Goal: Communication & Community: Answer question/provide support

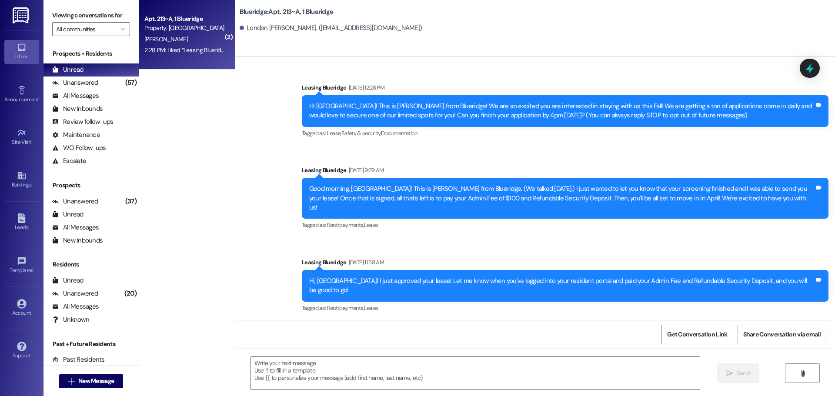
scroll to position [21180, 0]
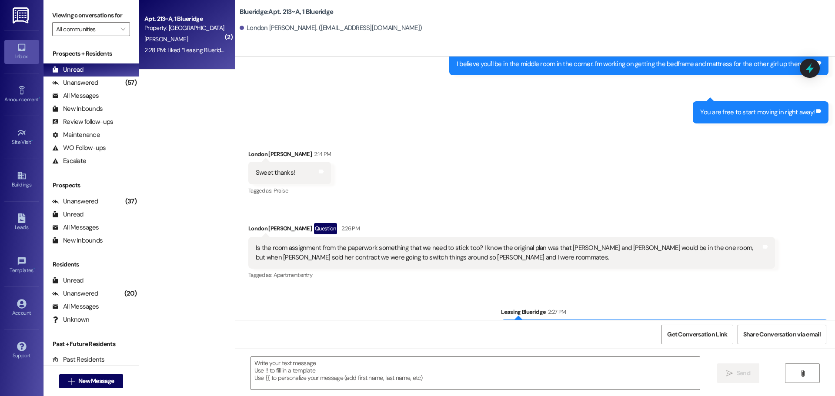
click at [329, 217] on div "Received via SMS London Howell Question 2:26 PM Is the room assignment from the…" at bounding box center [512, 252] width 540 height 71
drag, startPoint x: 91, startPoint y: 83, endPoint x: 93, endPoint y: 79, distance: 5.1
click at [90, 84] on div "Unanswered" at bounding box center [75, 82] width 46 height 9
click at [99, 69] on div "Unread (0)" at bounding box center [90, 69] width 95 height 13
click at [187, 44] on div "3:40 PM: Okay thank you! 3:40 PM: Okay thank you!" at bounding box center [176, 45] width 65 height 8
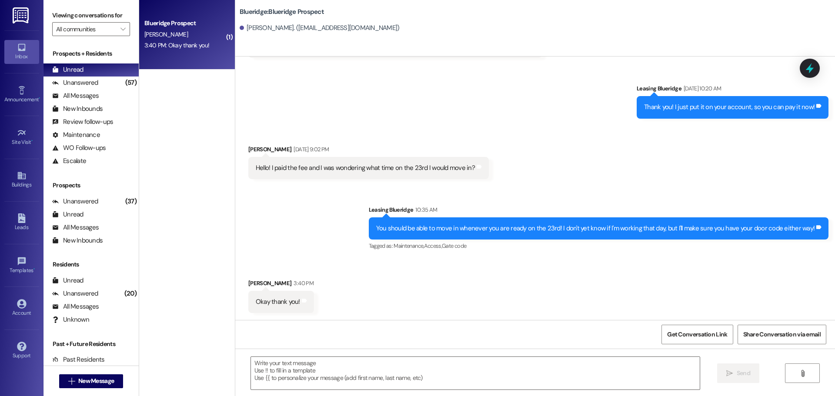
scroll to position [694, 0]
click at [98, 377] on span "New Message" at bounding box center [96, 381] width 36 height 9
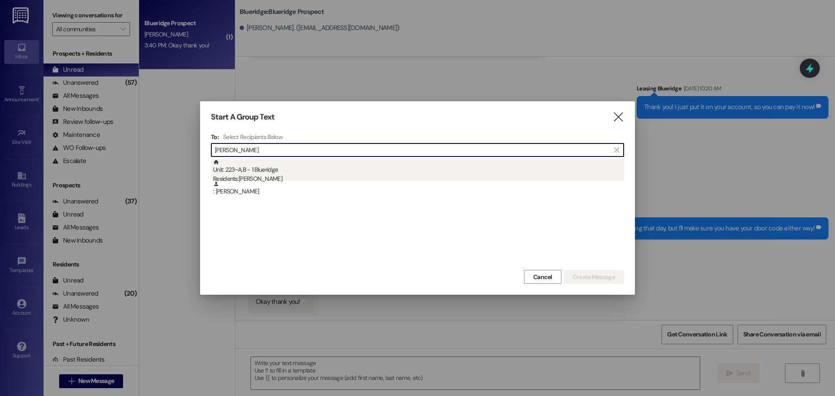
type input "madeline cros"
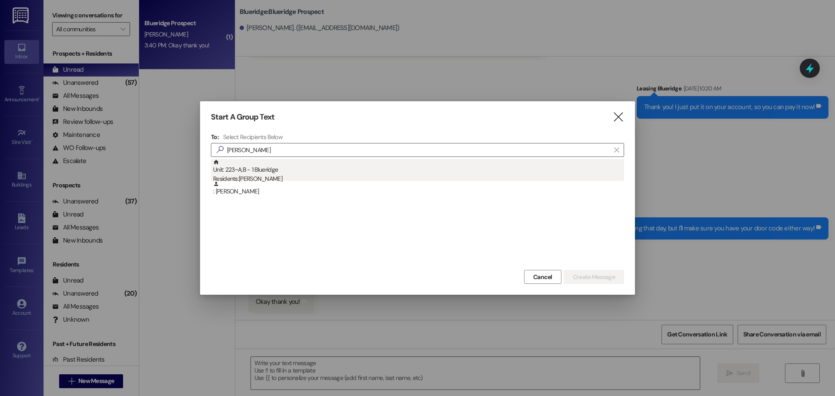
click at [315, 176] on div "Residents: Madeline Crosbie" at bounding box center [418, 178] width 411 height 9
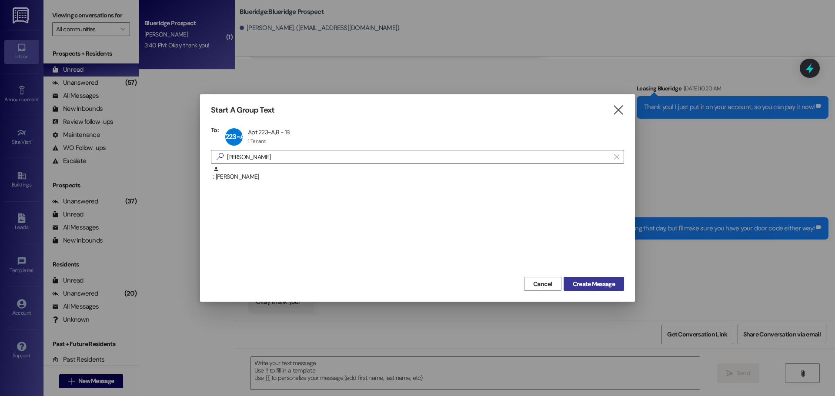
click at [598, 280] on span "Create Message" at bounding box center [594, 284] width 42 height 9
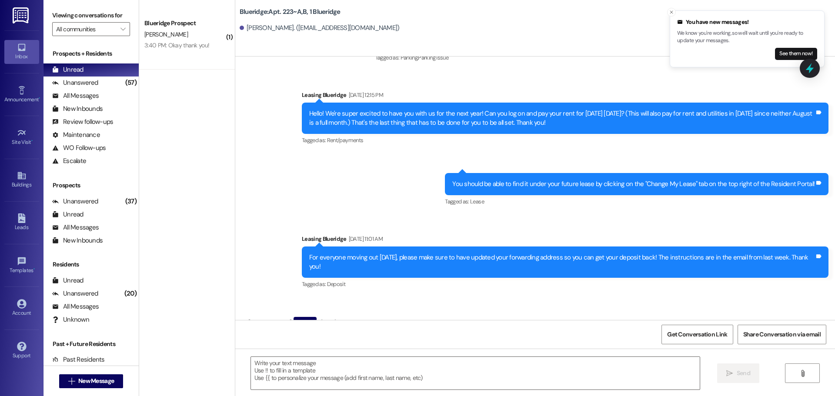
scroll to position [18732, 0]
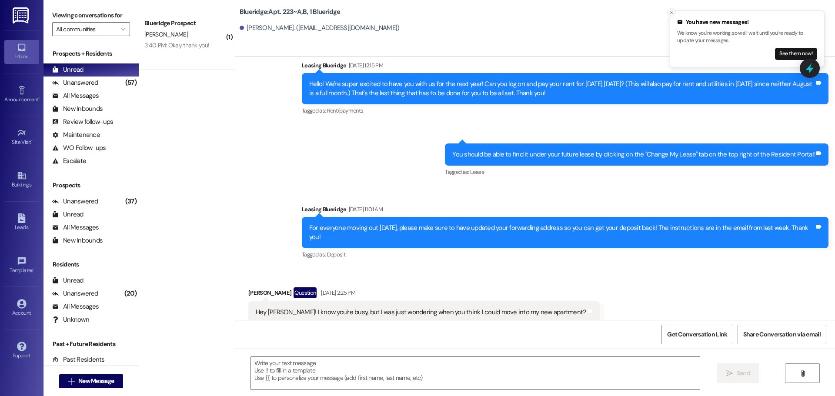
click at [671, 12] on line "Close toast" at bounding box center [671, 12] width 3 height 3
click at [758, 268] on div "Received via SMS Madeline Crosbie Question Aug 16, 2025 at 2:25 PM Hey Ian! I k…" at bounding box center [535, 305] width 600 height 75
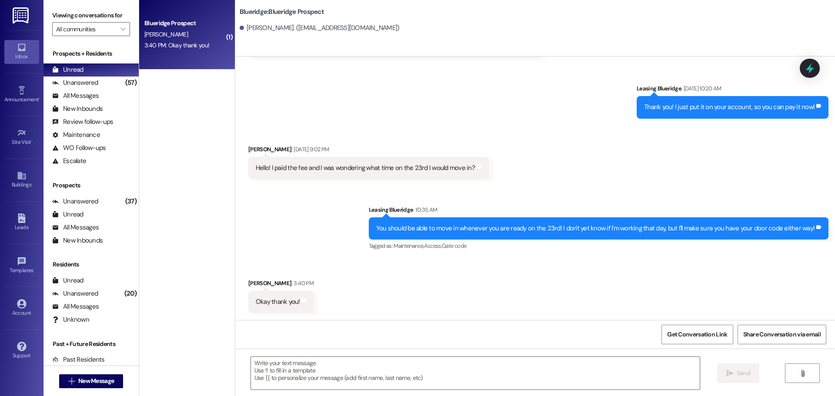
scroll to position [694, 0]
click at [82, 88] on div "Unanswered (57)" at bounding box center [90, 83] width 95 height 13
click at [83, 73] on div "Unread (0)" at bounding box center [90, 69] width 95 height 13
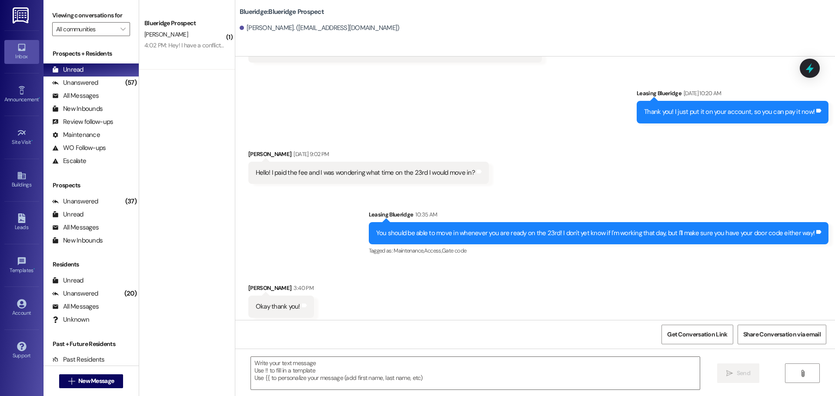
scroll to position [693, 0]
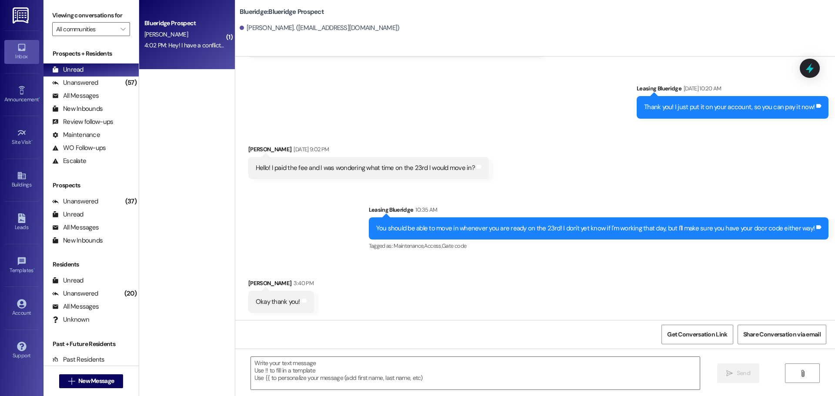
click at [181, 28] on div "Blueridge Prospect" at bounding box center [185, 23] width 82 height 11
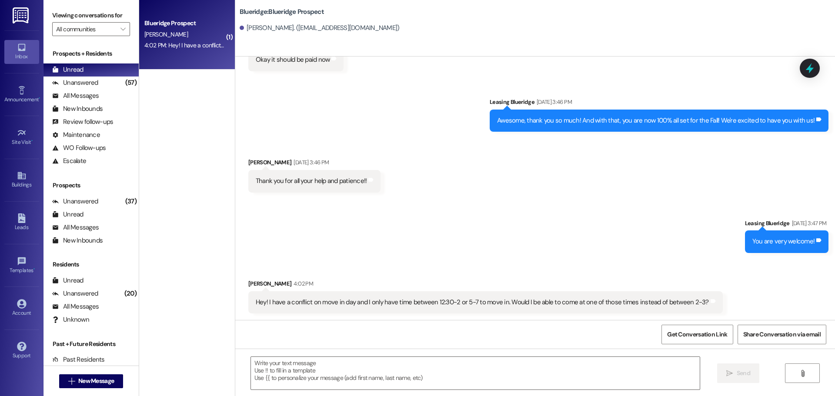
scroll to position [1038, 0]
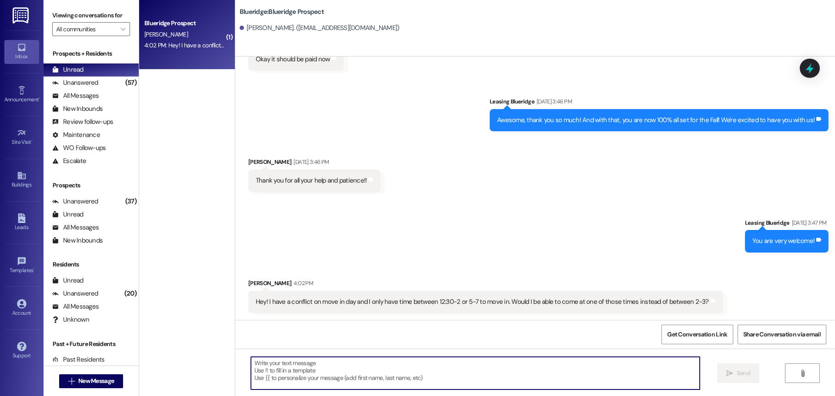
click at [520, 369] on textarea at bounding box center [475, 373] width 449 height 33
type textarea "Yeah, how about between !2:30-2pm?"
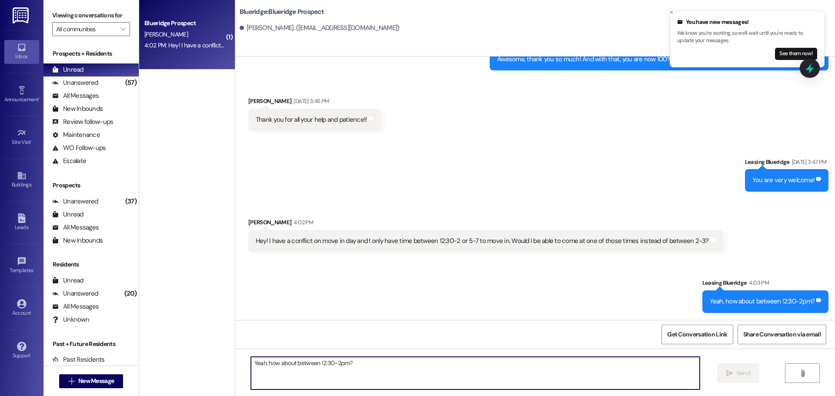
scroll to position [1159, 0]
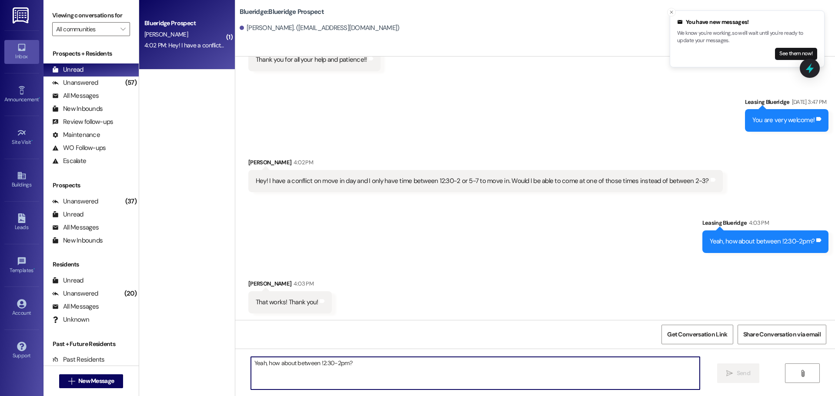
click at [476, 363] on textarea "Yeah, how about between !2:30-2pm?" at bounding box center [475, 373] width 449 height 33
type textarea "You are very welcome!"
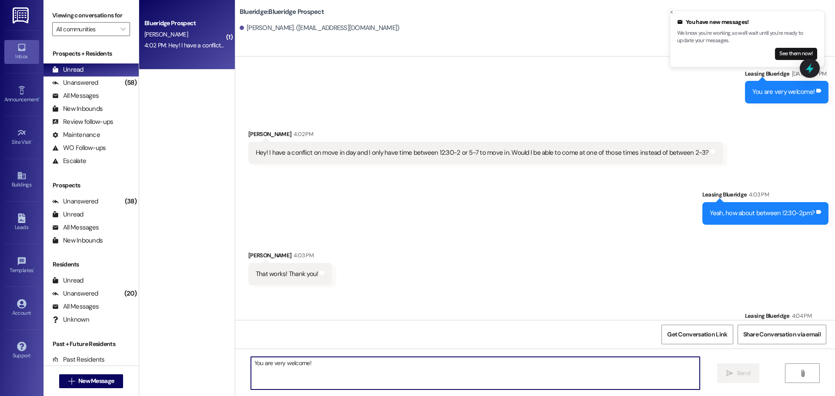
scroll to position [1220, 0]
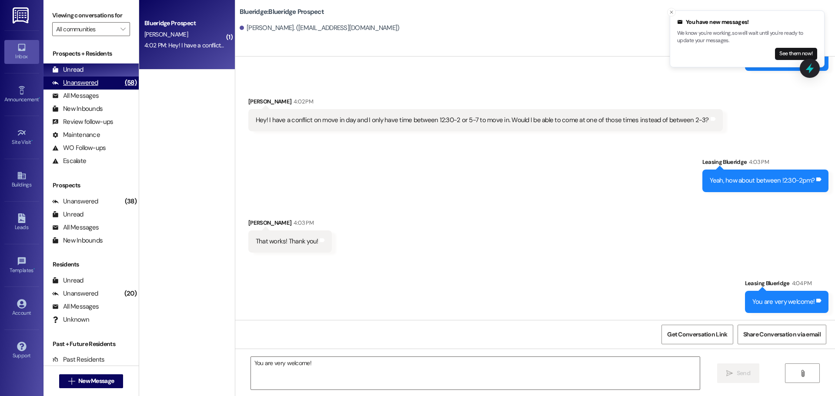
click at [96, 80] on div "Unanswered" at bounding box center [75, 82] width 46 height 9
click at [100, 68] on div "Unread (0)" at bounding box center [90, 69] width 95 height 13
drag, startPoint x: 101, startPoint y: 83, endPoint x: 101, endPoint y: 78, distance: 4.8
click at [101, 83] on div "Unanswered (58)" at bounding box center [90, 83] width 95 height 13
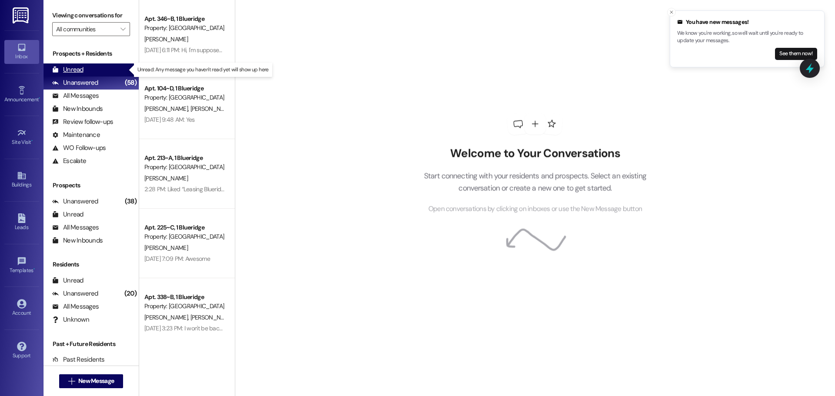
click at [102, 73] on div "Unread (0)" at bounding box center [90, 69] width 95 height 13
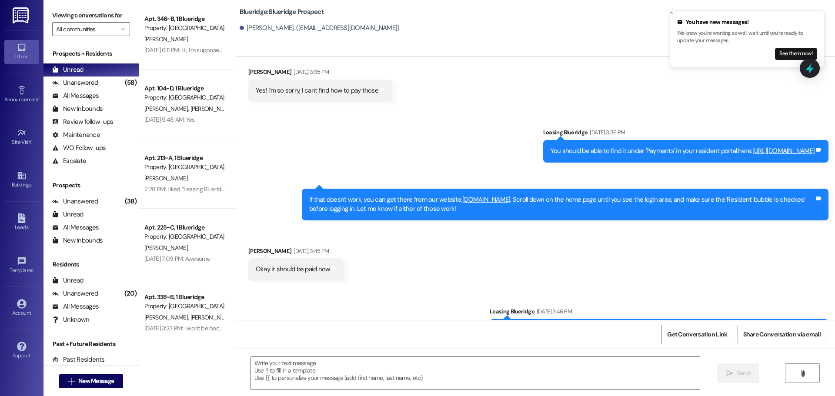
scroll to position [0, 0]
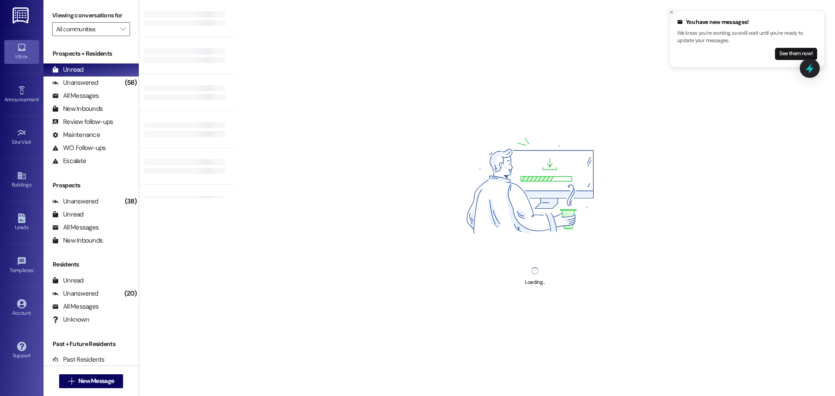
click at [672, 11] on icon "Close toast" at bounding box center [671, 12] width 5 height 5
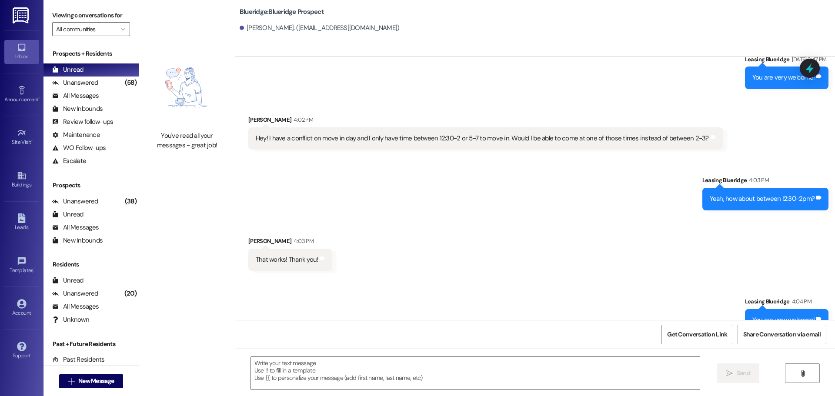
scroll to position [1220, 0]
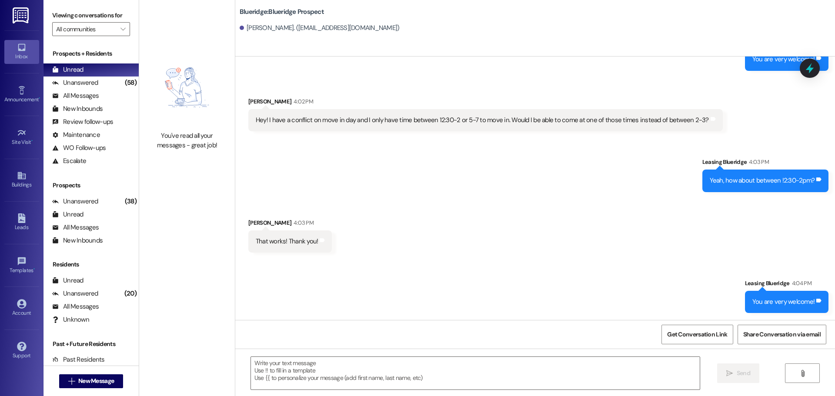
click at [361, 188] on div "Sent via SMS Leasing Blueridge 4:03 PM Yeah, how about between !2:30-2pm? Tags …" at bounding box center [535, 168] width 600 height 60
click at [107, 384] on span "New Message" at bounding box center [96, 381] width 36 height 9
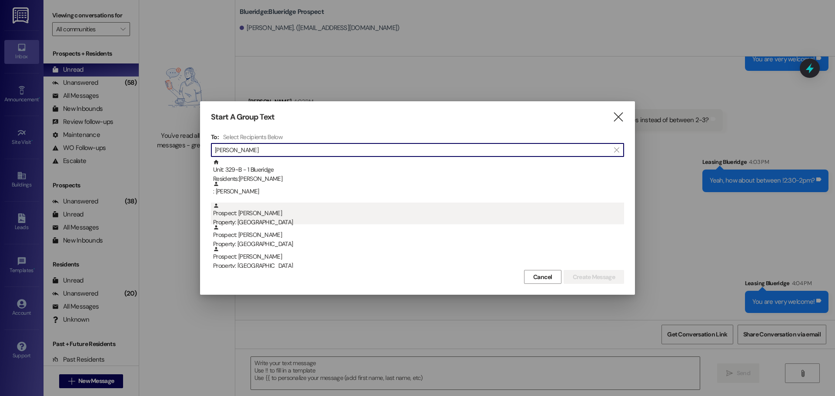
type input "Taylor"
click at [313, 221] on div "Property: [GEOGRAPHIC_DATA]" at bounding box center [418, 222] width 411 height 9
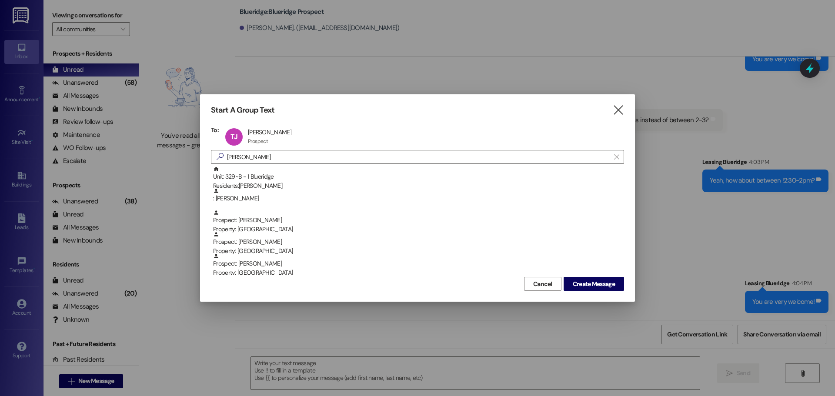
click at [605, 293] on div "Start A Group Text  To: TJ Taylor Jackman Taylor Jackman Prospect Prospect cli…" at bounding box center [417, 197] width 435 height 207
click at [611, 284] on span "Create Message" at bounding box center [594, 284] width 42 height 9
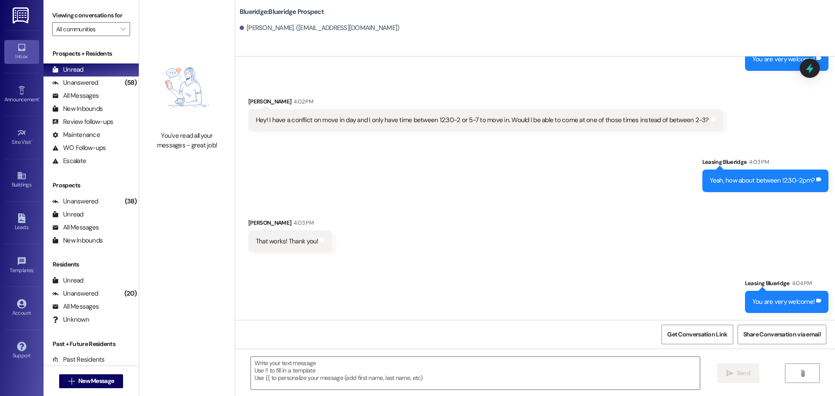
scroll to position [0, 0]
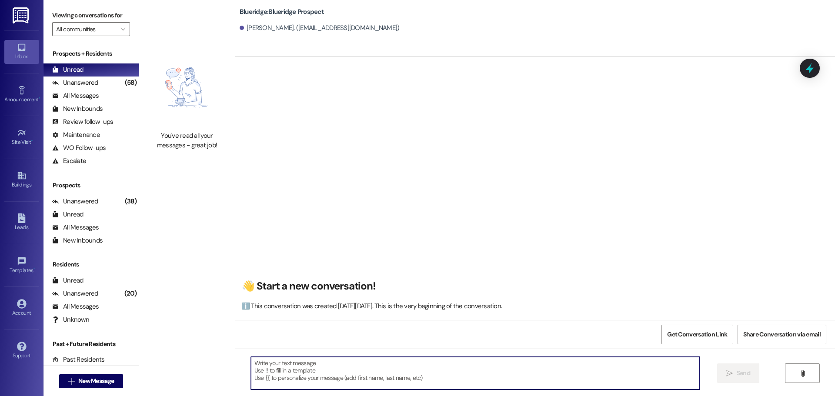
click at [383, 360] on textarea at bounding box center [475, 373] width 449 height 33
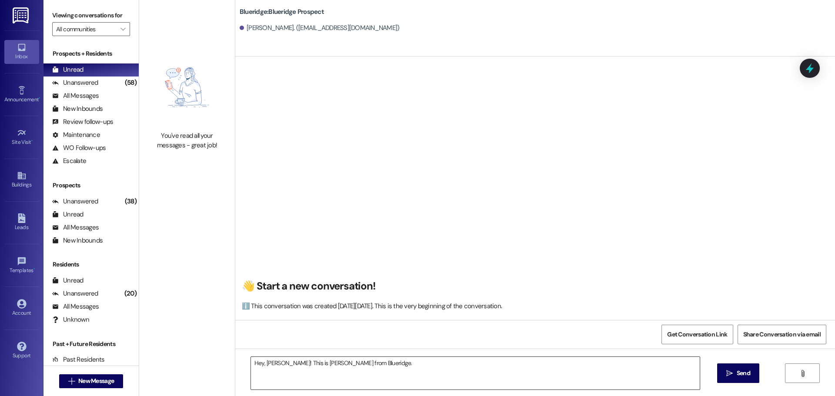
click at [478, 388] on textarea "Hey, Taylor! This is Ian from Blueridge." at bounding box center [475, 373] width 449 height 33
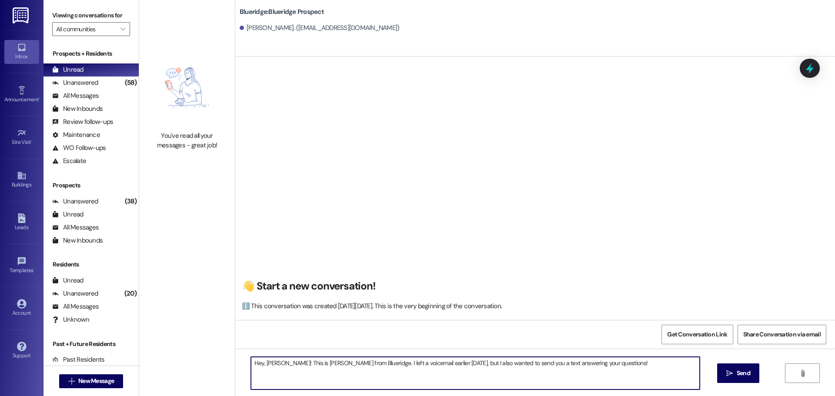
click at [592, 378] on textarea "Hey, Taylor! This is Ian from Blueridge. I left a voicemail earlier today, but …" at bounding box center [475, 373] width 449 height 33
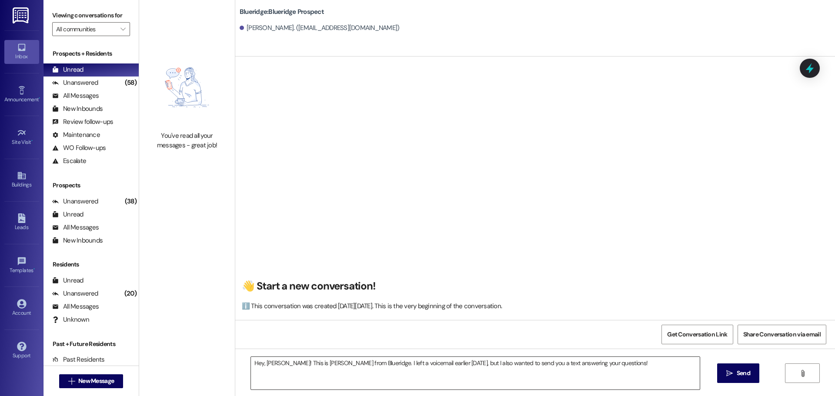
click at [625, 363] on textarea "Hey, Taylor! This is Ian from Blueridge. I left a voicemail earlier today, but …" at bounding box center [475, 373] width 449 height 33
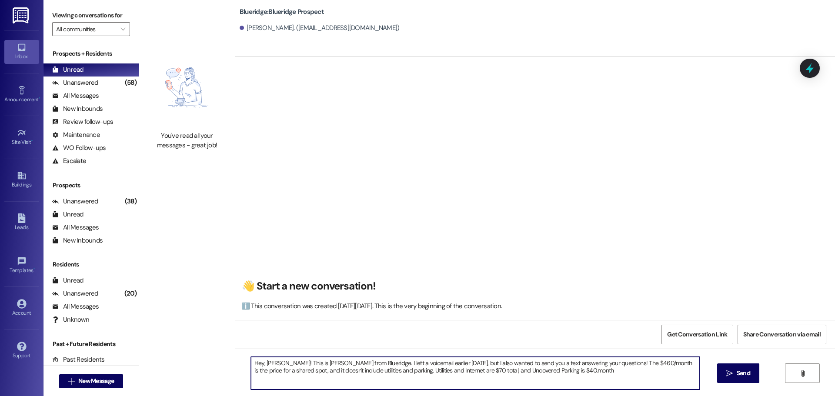
click at [424, 368] on textarea "Hey, Taylor! This is Ian from Blueridge. I left a voicemail earlier today, but …" at bounding box center [475, 373] width 449 height 33
drag, startPoint x: 678, startPoint y: 362, endPoint x: 690, endPoint y: 366, distance: 12.2
click at [690, 366] on textarea "Hey, Taylor! This is Ian from Blueridge. I left a voicemail earlier today, but …" at bounding box center [475, 373] width 449 height 33
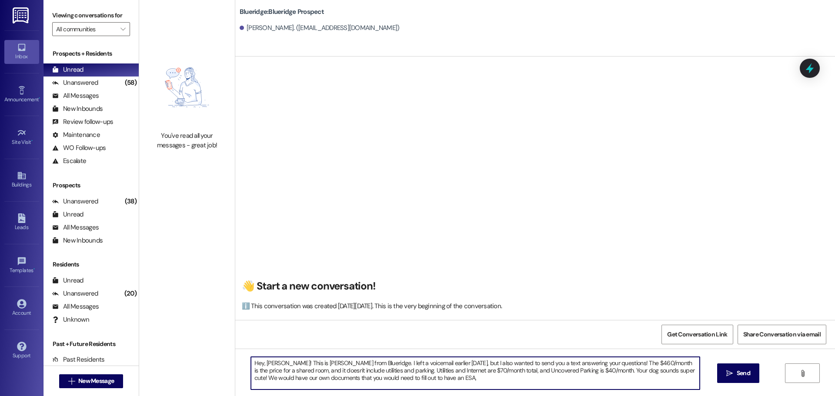
click at [574, 361] on textarea "Hey, Taylor! This is Ian from Blueridge. I left a voicemail earlier today, but …" at bounding box center [475, 373] width 449 height 33
click at [569, 384] on textarea "Hey, Taylor! This is Ian from Blueridge. I left a voicemail earlier today, but …" at bounding box center [475, 373] width 449 height 33
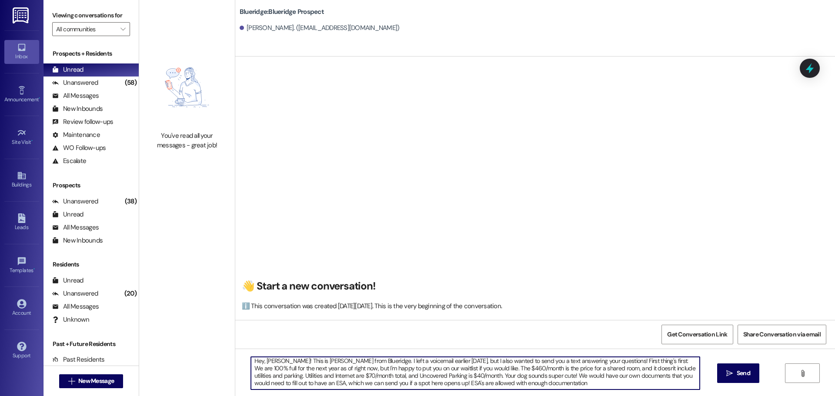
drag, startPoint x: 390, startPoint y: 382, endPoint x: 507, endPoint y: 384, distance: 117.0
click at [507, 384] on textarea "Hey, Taylor! This is Ian from Blueridge. I left a voicemail earlier today, but …" at bounding box center [475, 373] width 449 height 33
click at [503, 375] on textarea "Hey, Taylor! This is Ian from Blueridge. I left a voicemail earlier today, but …" at bounding box center [475, 373] width 449 height 33
paste textarea "SA's are allowed with enough documentation"
click at [503, 376] on textarea "Hey, Taylor! This is Ian from Blueridge. I left a voicemail earlier today, but …" at bounding box center [475, 373] width 449 height 33
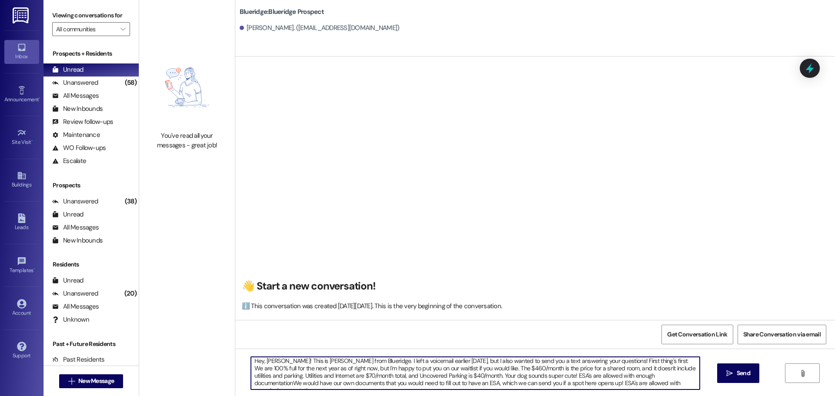
click at [618, 377] on textarea "Hey, Taylor! This is Ian from Blueridge. I left a voicemail earlier today, but …" at bounding box center [475, 373] width 449 height 33
drag, startPoint x: 515, startPoint y: 381, endPoint x: 651, endPoint y: 387, distance: 135.8
click at [651, 387] on textarea "Hey, Taylor! This is Ian from Blueridge. I left a voicemail earlier today, but …" at bounding box center [475, 373] width 449 height 33
type textarea "Hey, Taylor! This is Ian from Blueridge. I left a voicemail earlier today, but …"
click at [589, 386] on textarea "Hey, Taylor! This is Ian from Blueridge. I left a voicemail earlier today, but …" at bounding box center [475, 373] width 449 height 33
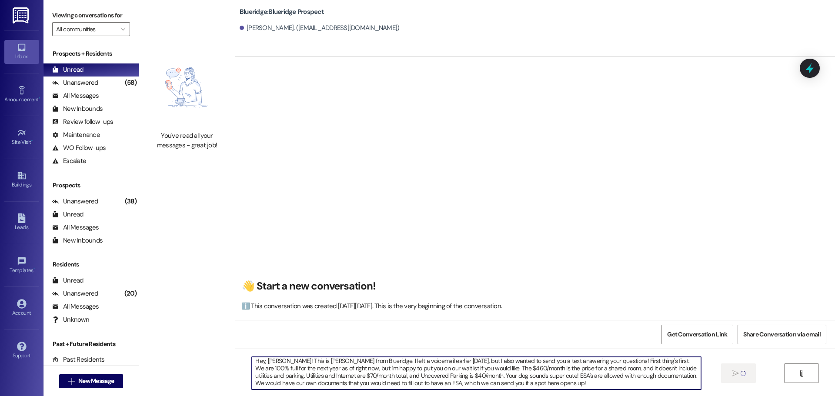
scroll to position [0, 0]
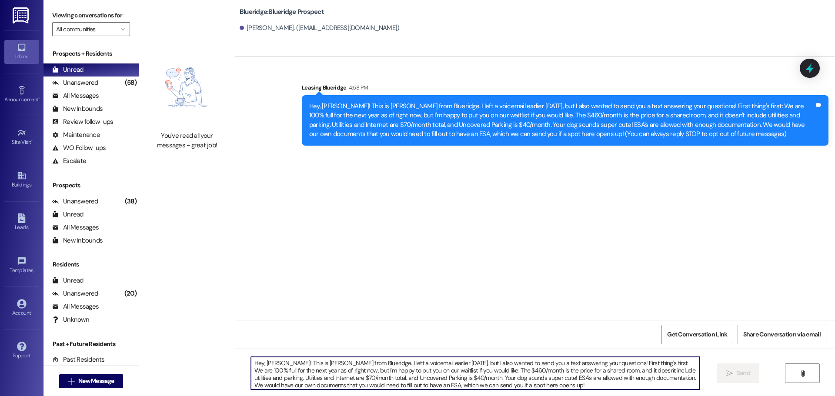
click at [501, 373] on textarea "Hey, Taylor! This is Ian from Blueridge. I left a voicemail earlier today, but …" at bounding box center [475, 373] width 449 height 33
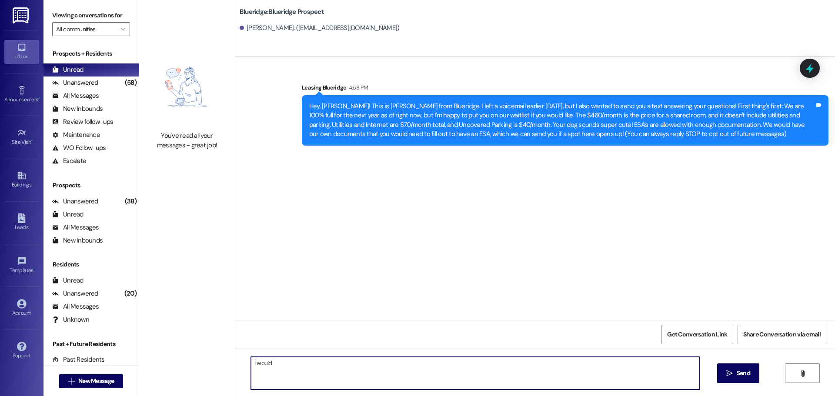
type textarea "I would"
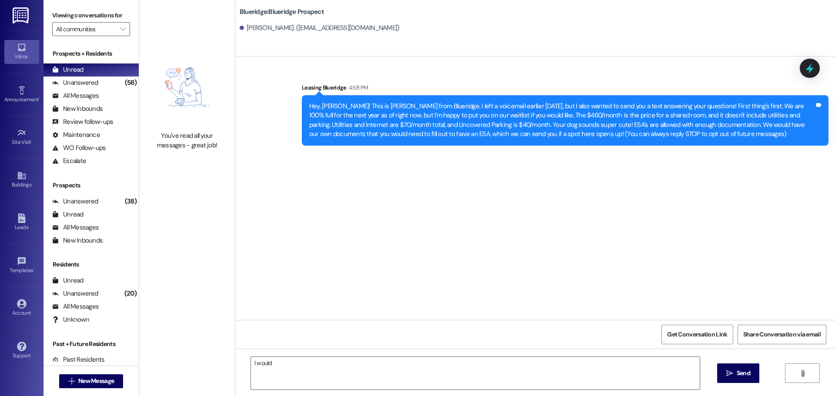
click at [772, 235] on div "Sent via SMS Leasing Blueridge 4:58 PM Hey, Taylor! This is Ian from Blueridge.…" at bounding box center [535, 189] width 600 height 264
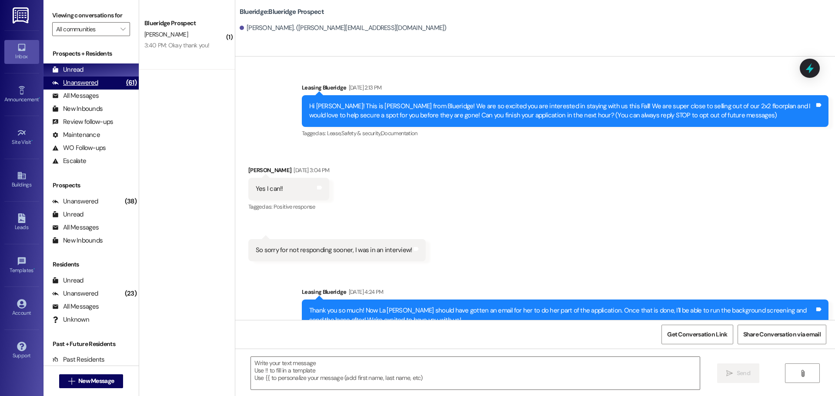
scroll to position [1669, 0]
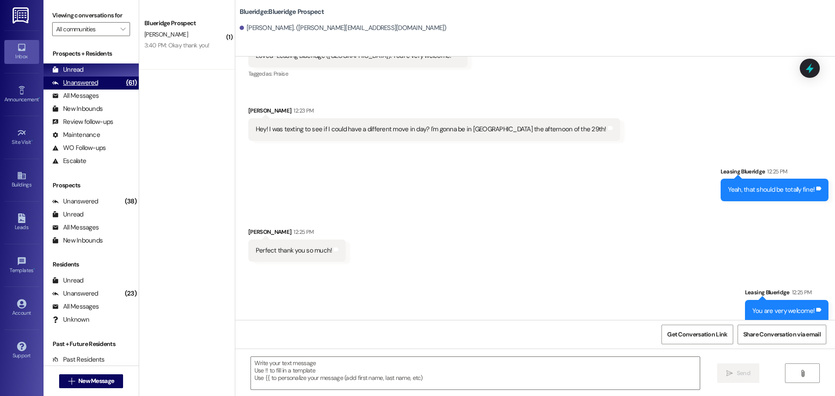
click at [89, 87] on div "Unanswered" at bounding box center [75, 82] width 46 height 9
click at [90, 73] on div "Unread (0)" at bounding box center [90, 69] width 95 height 13
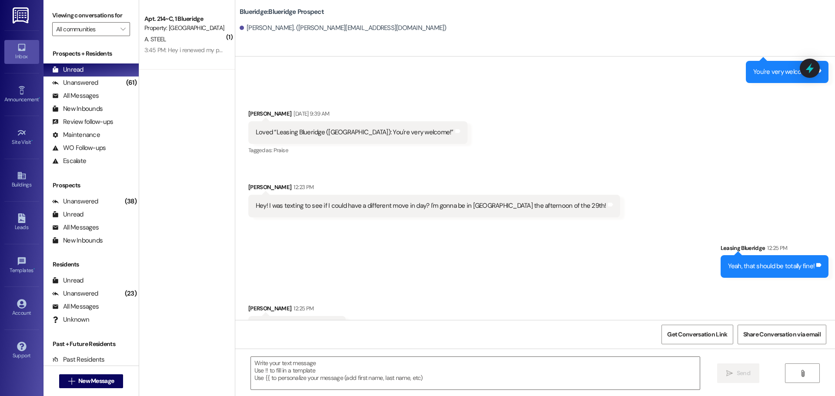
scroll to position [1608, 0]
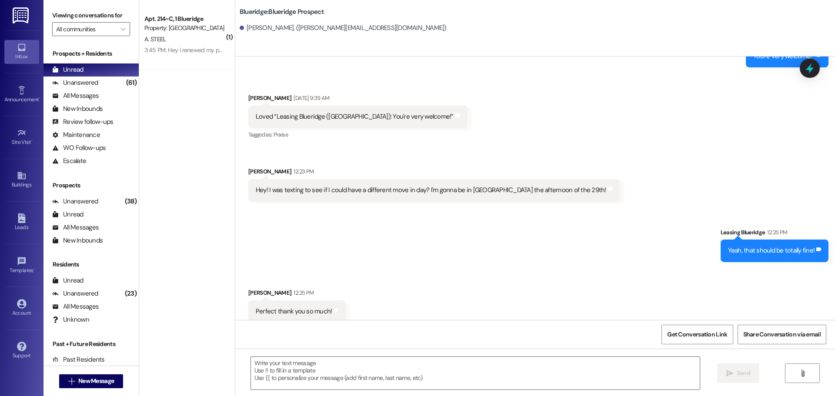
click at [605, 181] on div "Received via SMS [PERSON_NAME] [DATE] 9:39 AM Loved “Leasing Blueridge ([GEOGRA…" at bounding box center [535, 141] width 600 height 134
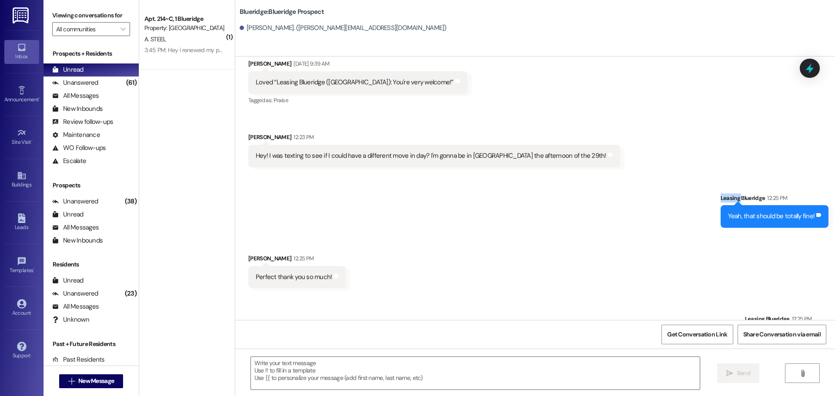
scroll to position [1669, 0]
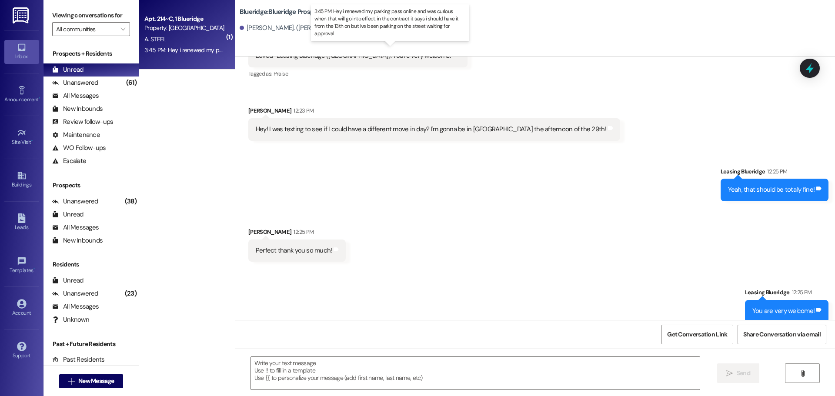
click at [184, 52] on div "3:45 PM: Hey i renewed my parking pass online and was curious when that will go…" at bounding box center [398, 50] width 509 height 8
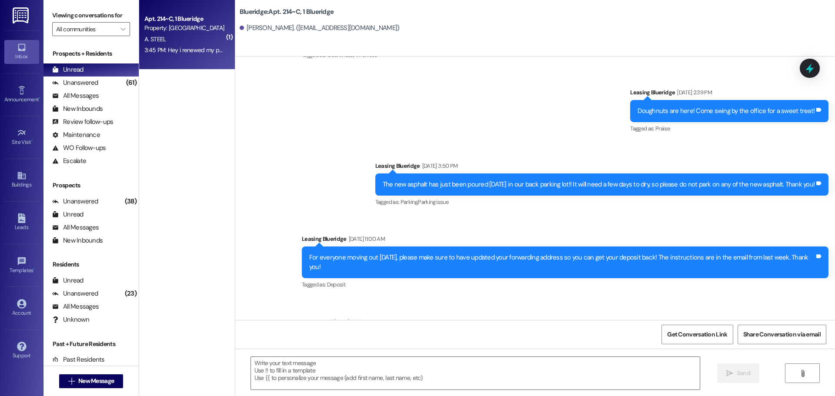
scroll to position [25854, 0]
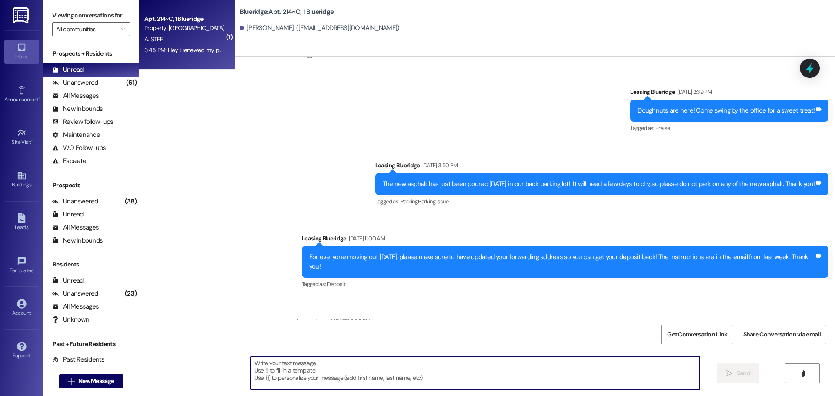
click at [470, 376] on textarea at bounding box center [475, 373] width 449 height 33
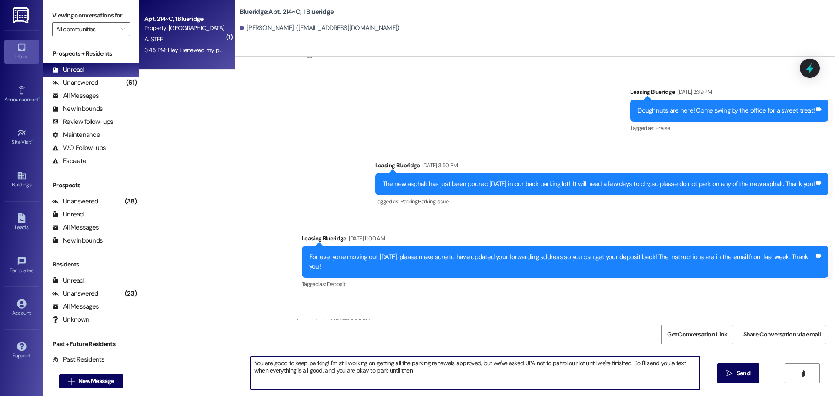
type textarea "You are good to keep parking! I'm still working on getting all the parking rene…"
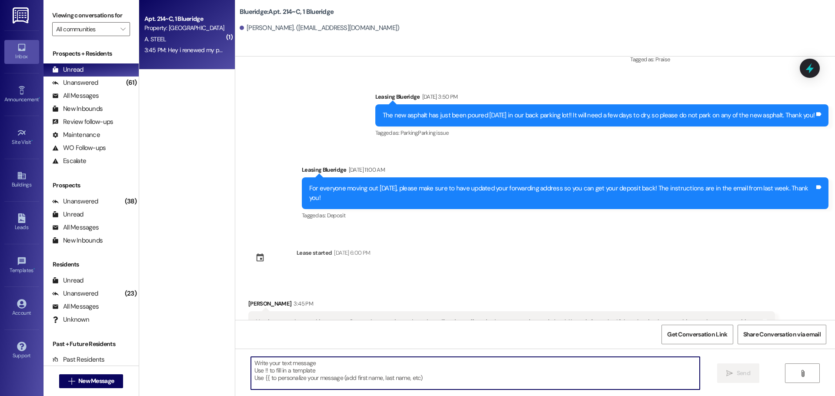
scroll to position [25924, 0]
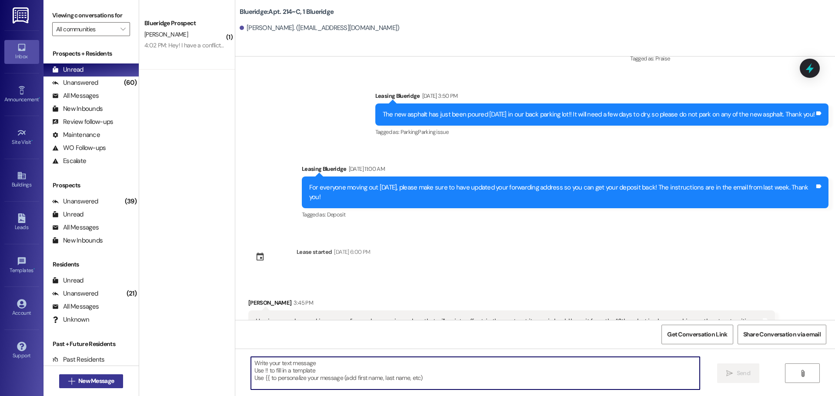
click at [78, 379] on span "New Message" at bounding box center [96, 381] width 36 height 9
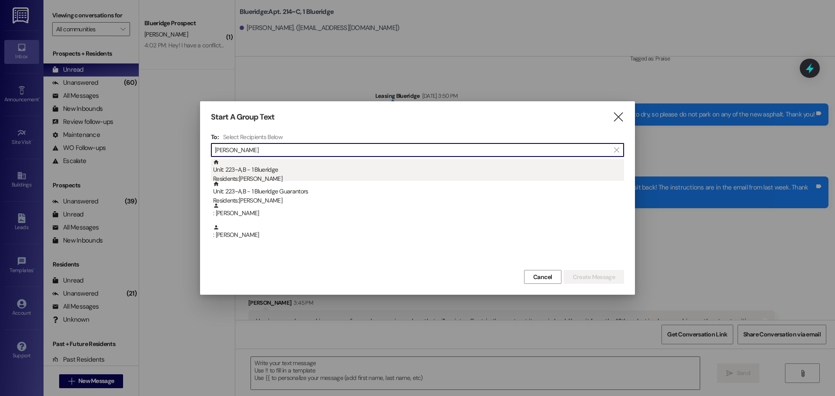
type input "[PERSON_NAME]"
click at [277, 173] on div "Unit: 223~A,B - 1 Blueridge Residents: [PERSON_NAME]" at bounding box center [418, 171] width 411 height 25
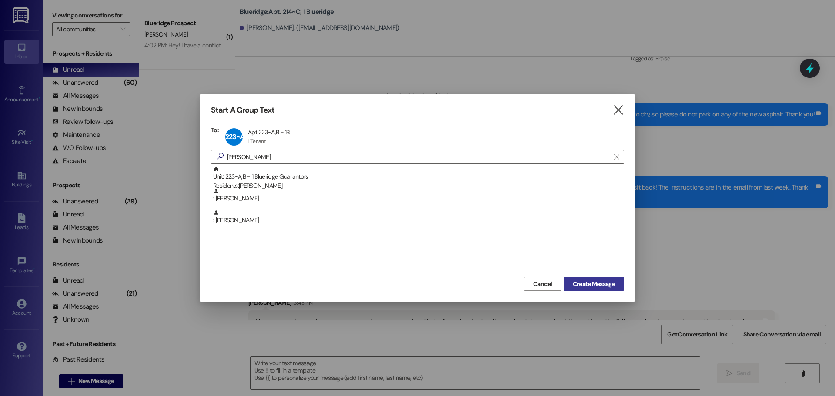
click at [597, 282] on span "Create Message" at bounding box center [594, 284] width 42 height 9
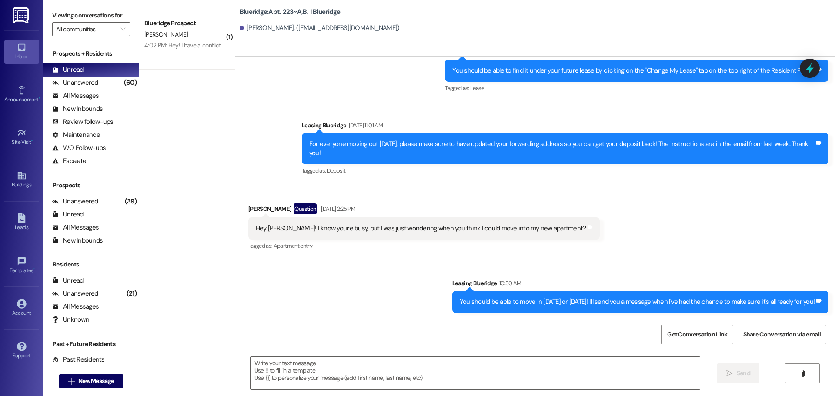
scroll to position [18662, 0]
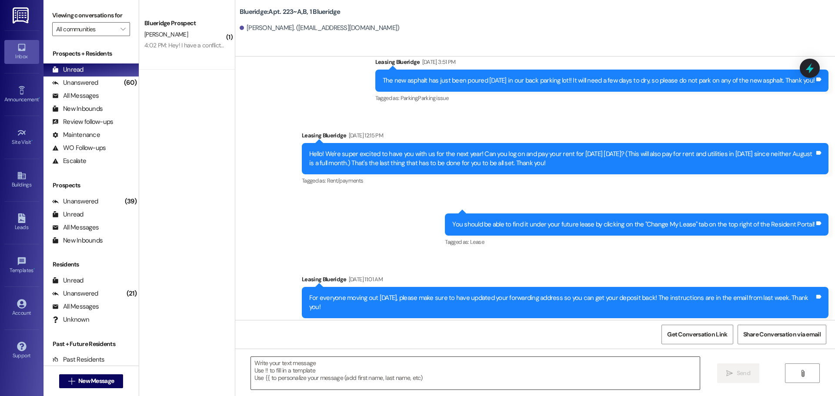
drag, startPoint x: 372, startPoint y: 374, endPoint x: 374, endPoint y: 369, distance: 4.7
click at [374, 370] on textarea at bounding box center [475, 373] width 449 height 33
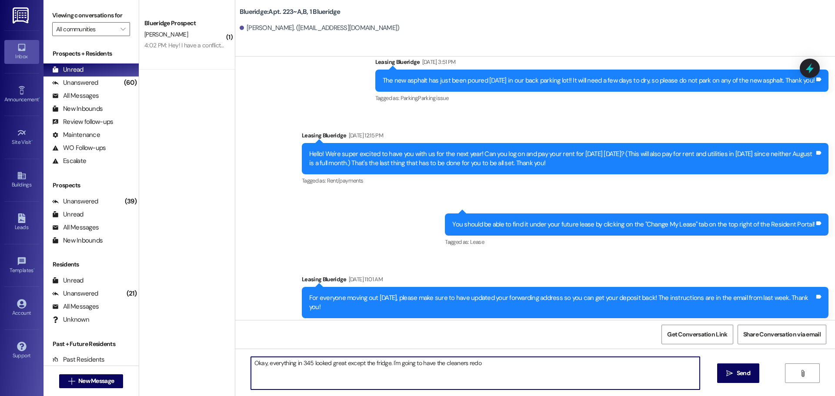
click at [381, 363] on textarea "Okay, everything in 345 looked great except the fridge. I'm going to have the c…" at bounding box center [475, 373] width 449 height 33
click at [382, 363] on textarea "Okay, everything in 345 looked great except the fridge. I'm going to have the c…" at bounding box center [475, 373] width 449 height 33
type textarea "Okay, everything in 345 looked great except the fridge, which got missed. I'm g…"
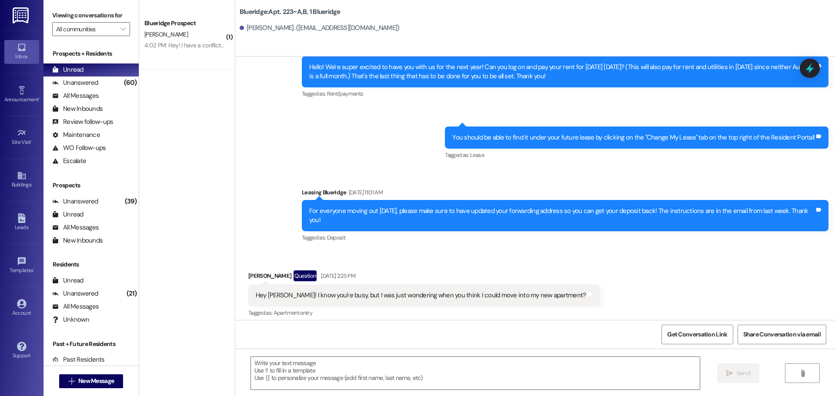
scroll to position [18802, 0]
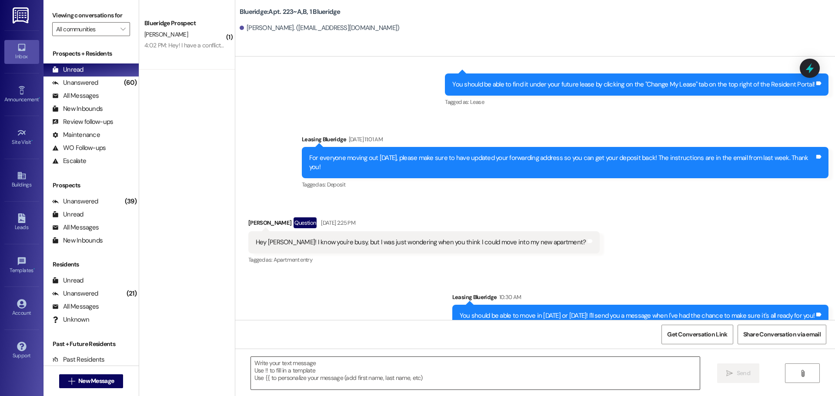
click at [575, 364] on textarea at bounding box center [475, 373] width 449 height 33
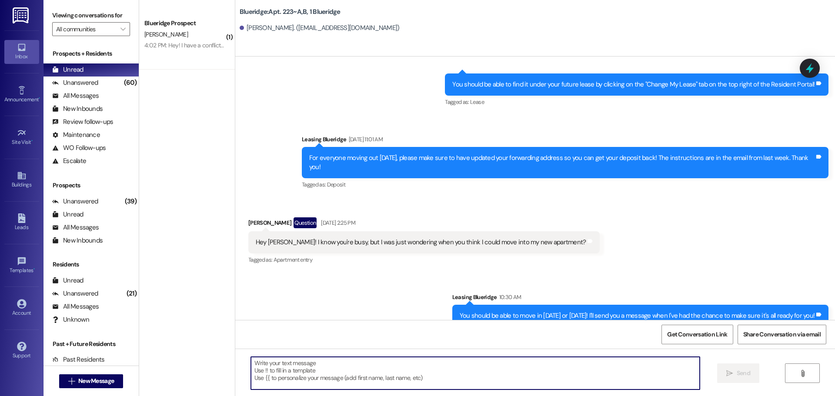
paste textarea "96883"
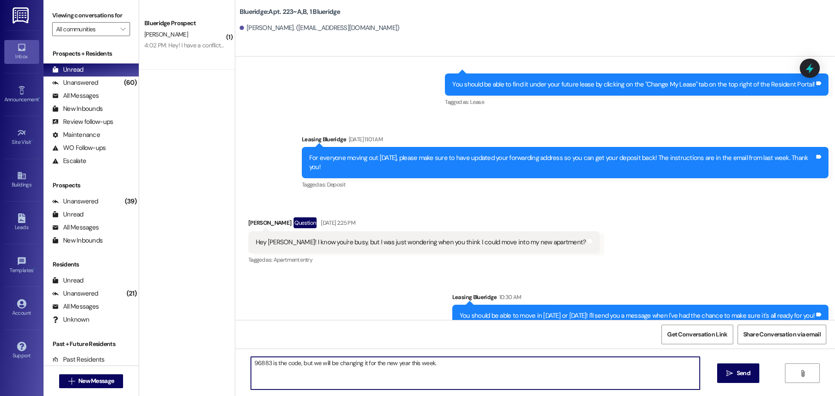
type textarea "96883 is the code, but we will be changing it for the new year this week."
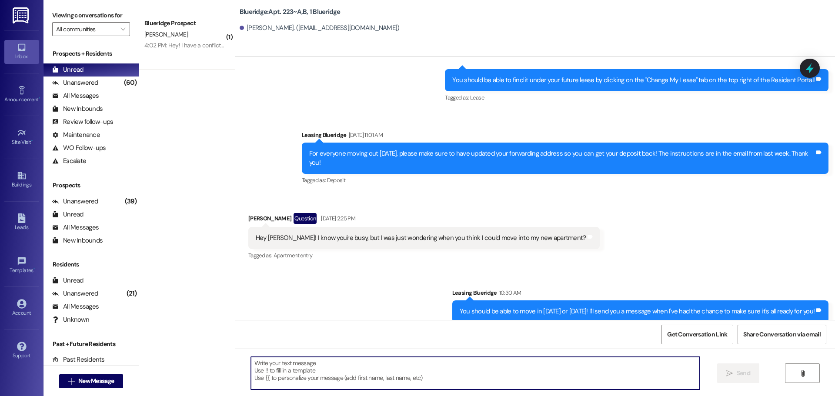
scroll to position [18863, 0]
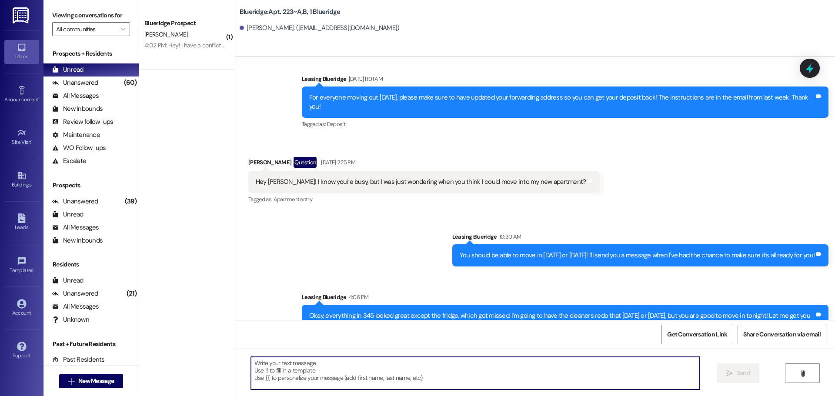
drag, startPoint x: 540, startPoint y: 364, endPoint x: 552, endPoint y: 370, distance: 14.0
click at [540, 365] on textarea at bounding box center [475, 373] width 449 height 33
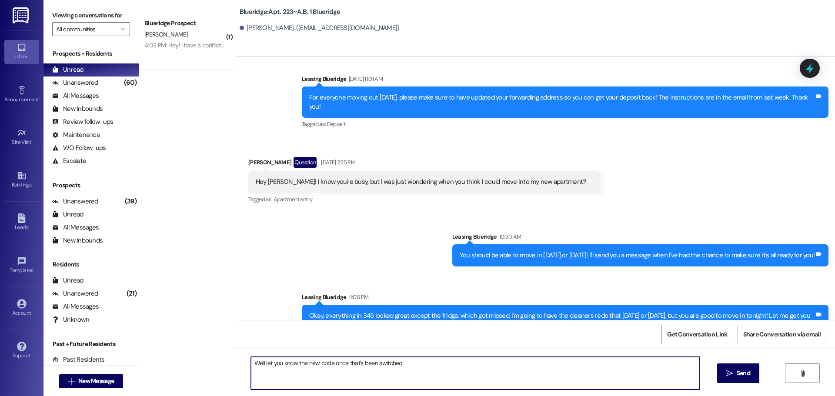
type textarea "We'll let you know the new code once that's been switched!"
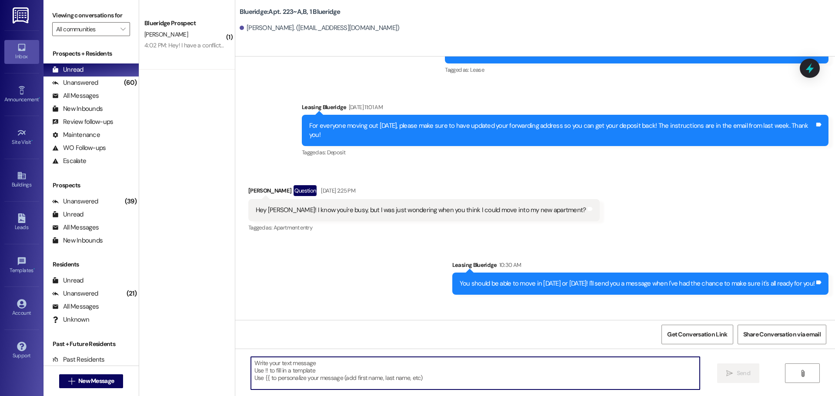
scroll to position [18924, 0]
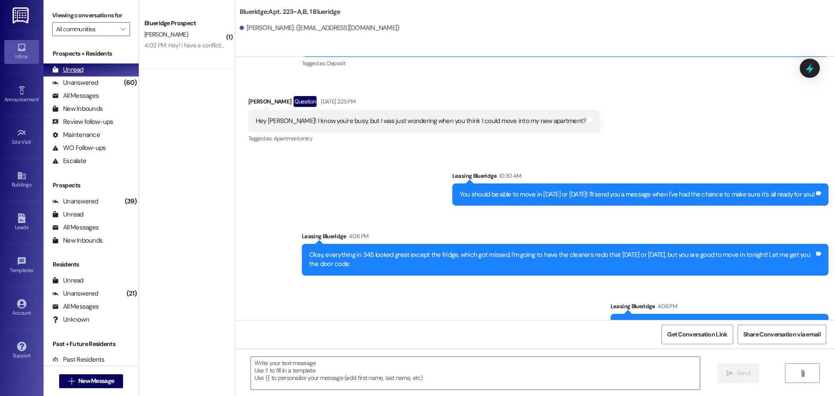
drag, startPoint x: 100, startPoint y: 83, endPoint x: 104, endPoint y: 71, distance: 13.3
click at [100, 83] on div "Unanswered (60)" at bounding box center [90, 83] width 95 height 13
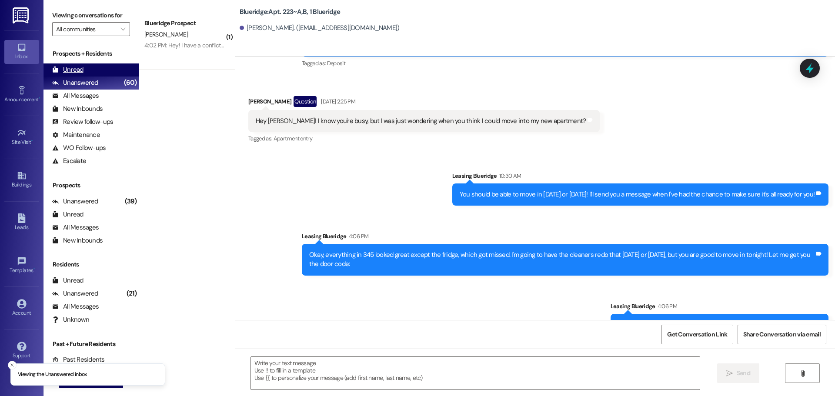
click at [104, 70] on div "Unread (0)" at bounding box center [90, 69] width 95 height 13
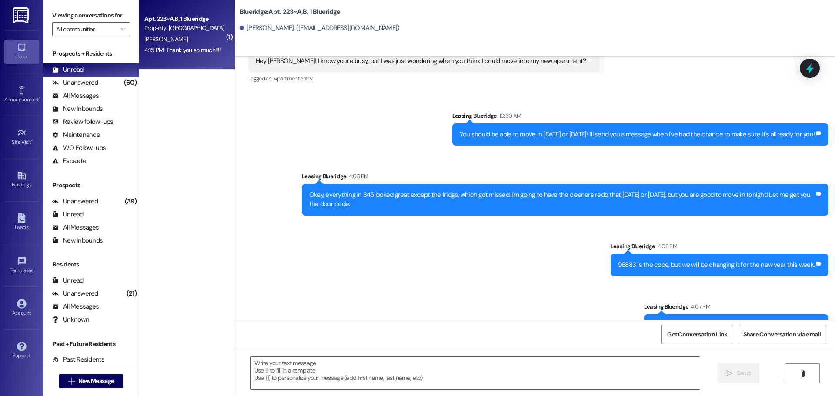
scroll to position [18984, 0]
click at [479, 384] on textarea at bounding box center [475, 373] width 449 height 33
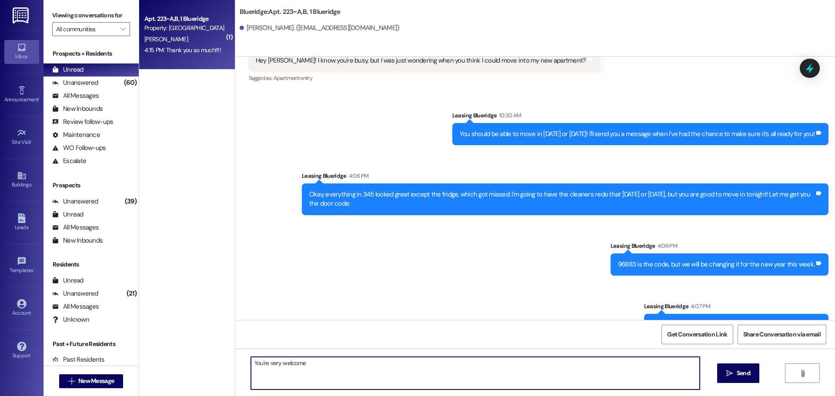
type textarea "You're very welcome!"
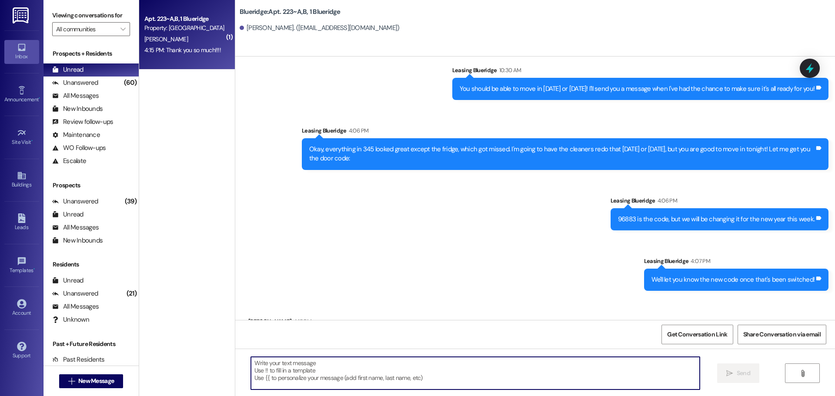
scroll to position [19044, 0]
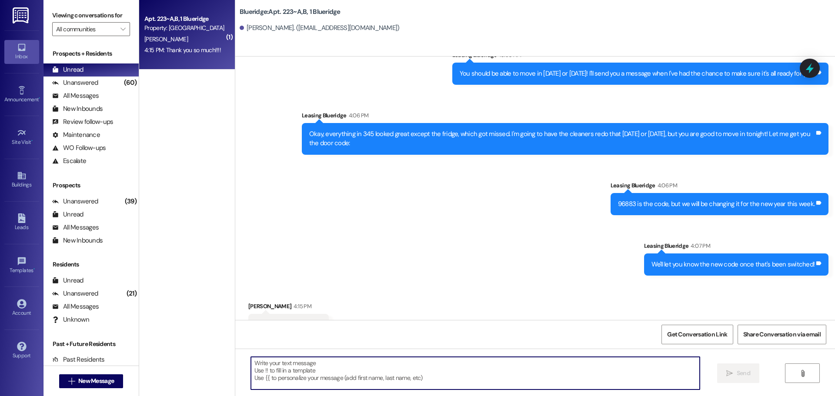
click at [547, 282] on div "Received via SMS [PERSON_NAME] 4:15 PM Thank you so much!!!! Tags and notes" at bounding box center [535, 312] width 600 height 60
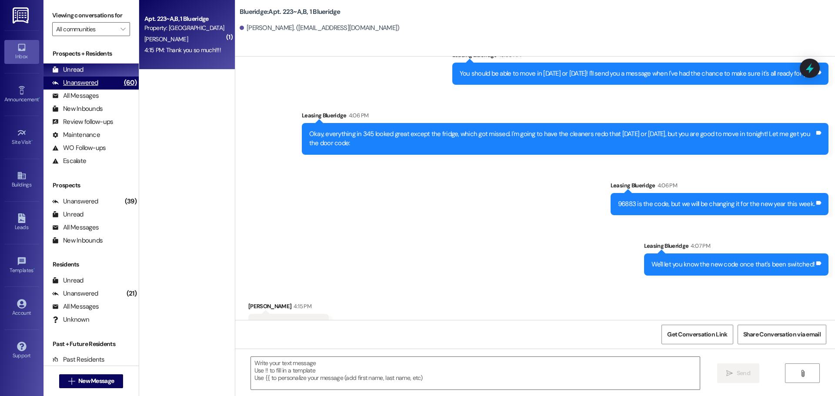
click at [87, 79] on div "Unanswered" at bounding box center [75, 82] width 46 height 9
click at [89, 70] on div "Unread (0)" at bounding box center [90, 69] width 95 height 13
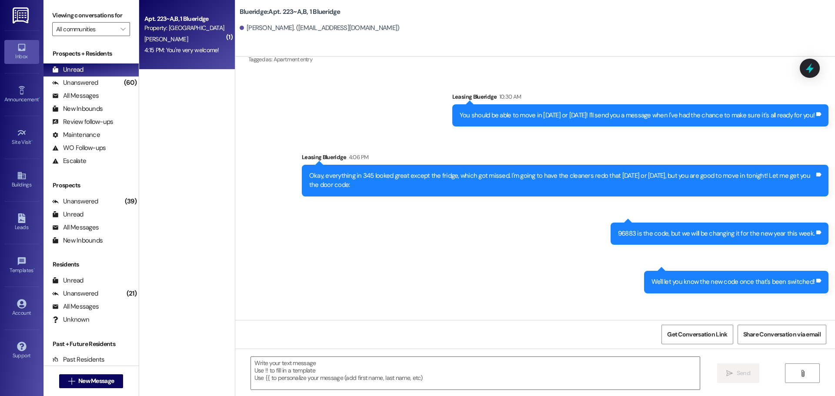
scroll to position [19033, 0]
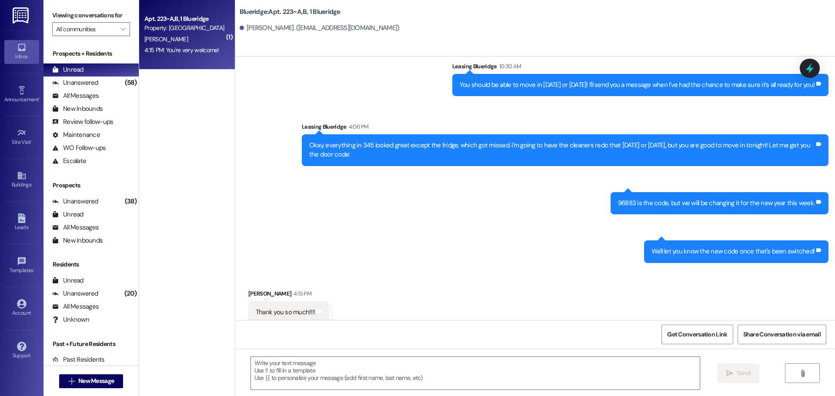
click at [757, 270] on div "Received via SMS [PERSON_NAME] 4:15 PM Thank you so much!!!! Tags and notes Tag…" at bounding box center [535, 306] width 600 height 73
click at [415, 149] on div "Sent via SMS Leasing Blueridge 10:30 AM You should be able to move in [DATE] or…" at bounding box center [535, 155] width 600 height 227
